Goal: Find specific page/section: Find specific page/section

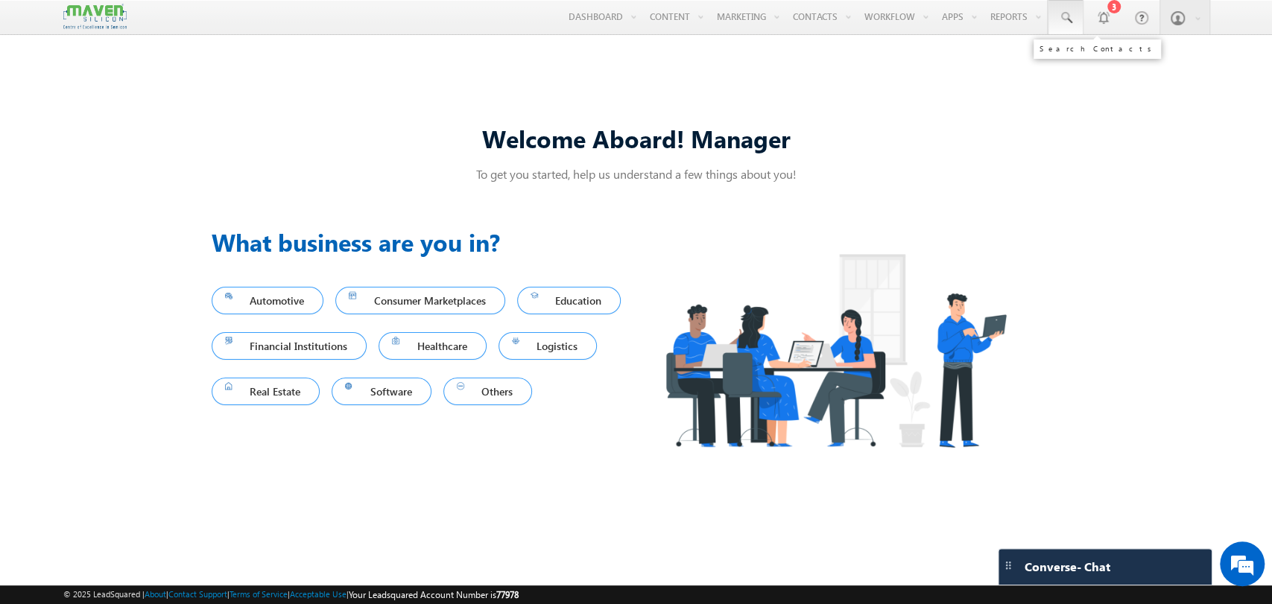
click at [1068, 16] on span at bounding box center [1065, 17] width 15 height 15
paste input "9918089289"
type input "9918089289"
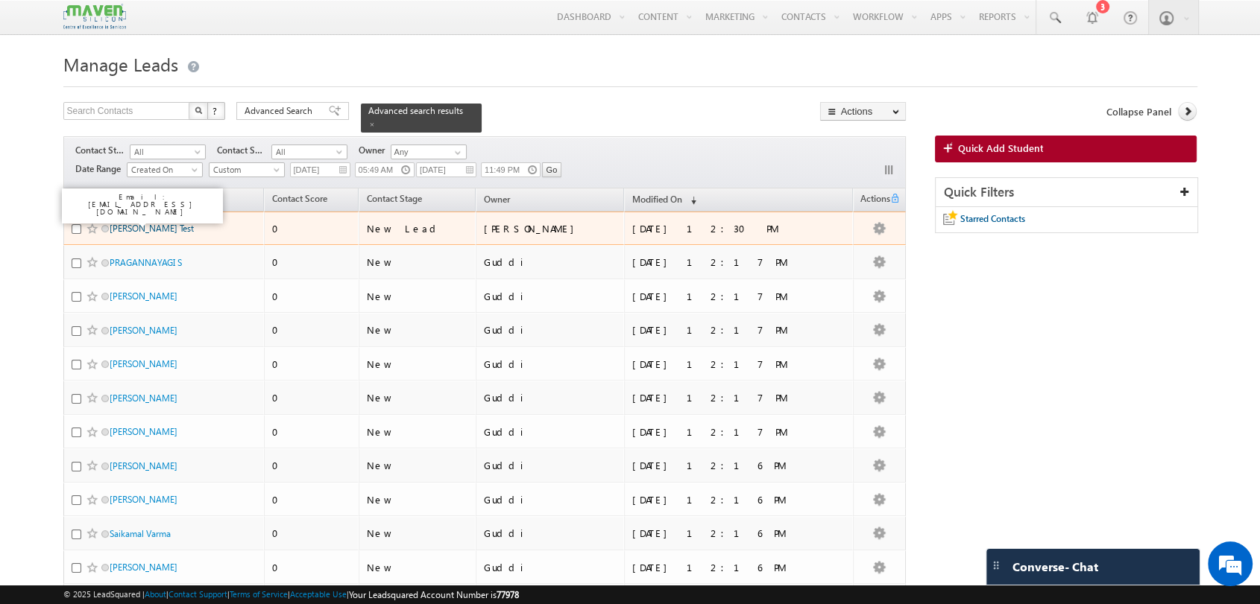
click at [141, 223] on link "Raghu Test" at bounding box center [152, 228] width 84 height 11
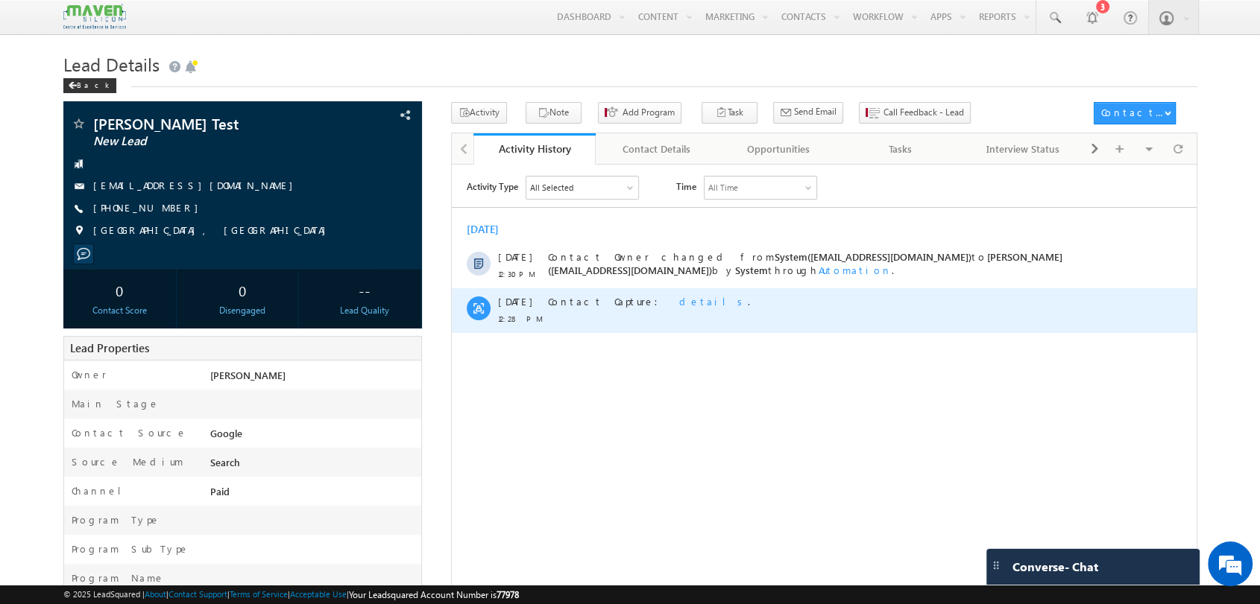
click at [678, 306] on span "details" at bounding box center [712, 300] width 69 height 13
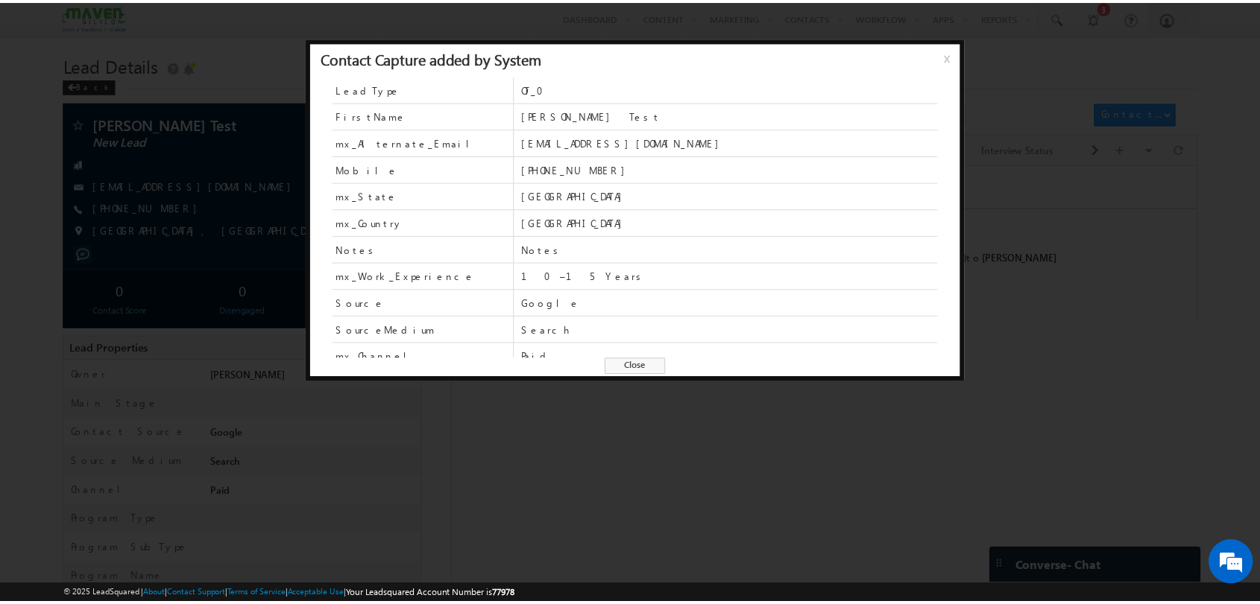
scroll to position [63, 0]
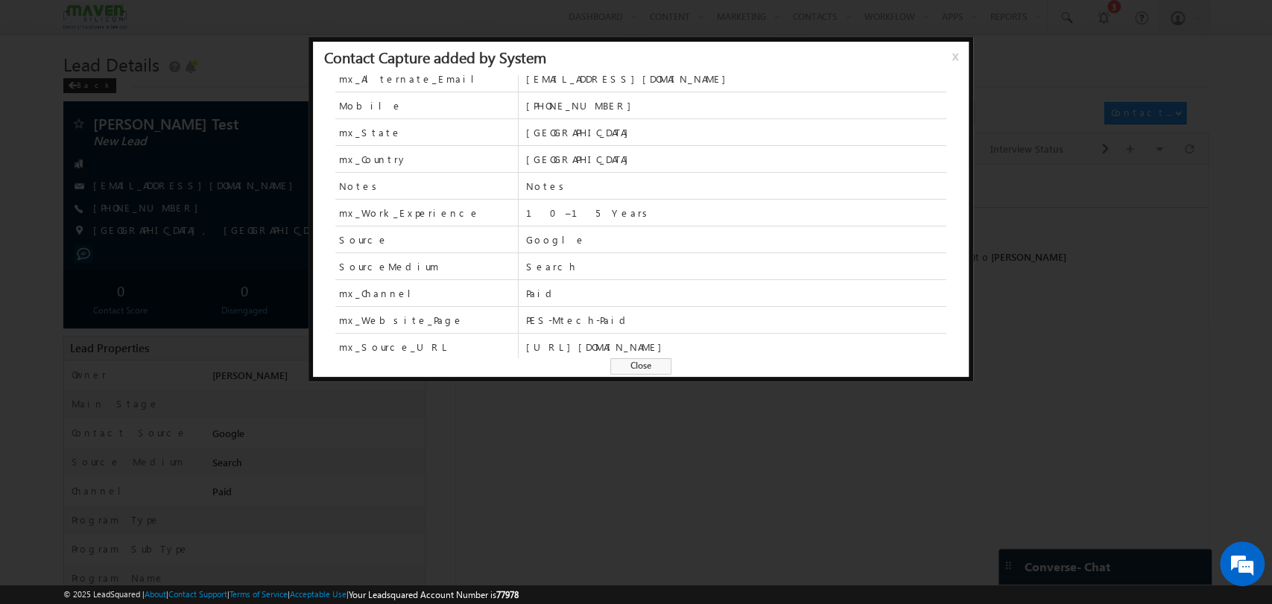
drag, startPoint x: 692, startPoint y: 444, endPoint x: 239, endPoint y: 278, distance: 482.0
click at [692, 445] on div at bounding box center [636, 302] width 1272 height 604
